Goal: Task Accomplishment & Management: Manage account settings

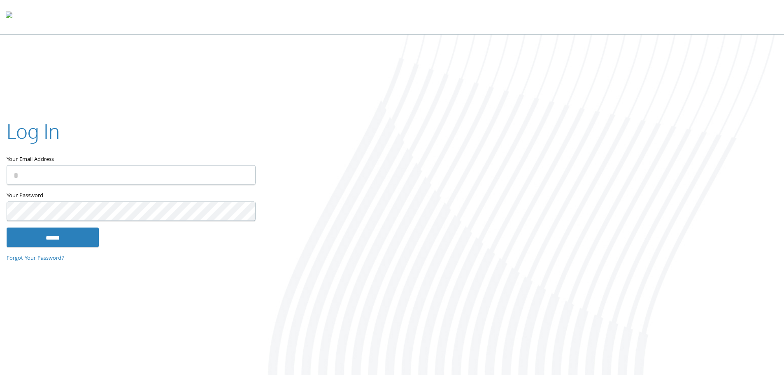
click at [80, 180] on input "Your Email Address" at bounding box center [131, 174] width 249 height 19
type input "**********"
click at [7, 227] on input "******" at bounding box center [53, 237] width 92 height 20
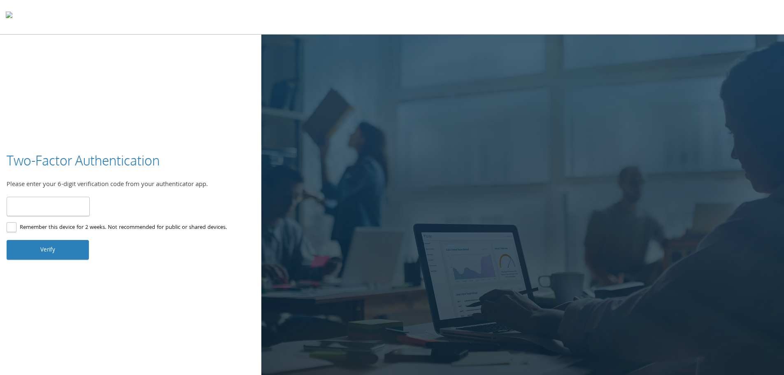
type input "******"
